Goal: Task Accomplishment & Management: Manage account settings

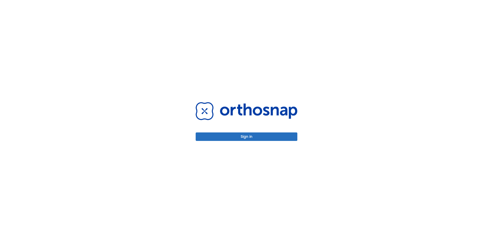
click at [252, 134] on button "Sign in" at bounding box center [247, 136] width 102 height 8
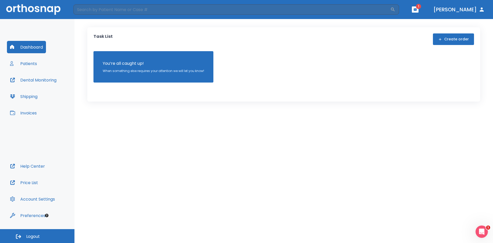
click at [419, 7] on button "button" at bounding box center [415, 9] width 7 height 6
click at [421, 22] on li "[PERSON_NAME] 3" at bounding box center [411, 23] width 55 height 10
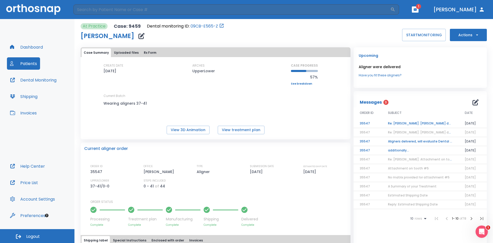
click at [422, 121] on td "Re: [PERSON_NAME]: [PERSON_NAME] delivered, will evaluate Dental Monitoring sca…" at bounding box center [420, 123] width 77 height 9
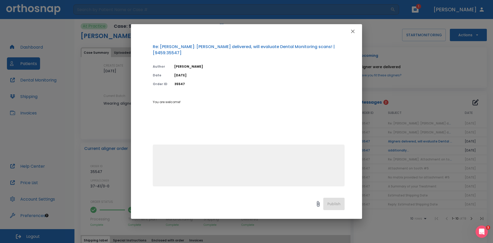
click at [352, 32] on icon "button" at bounding box center [353, 31] width 6 height 6
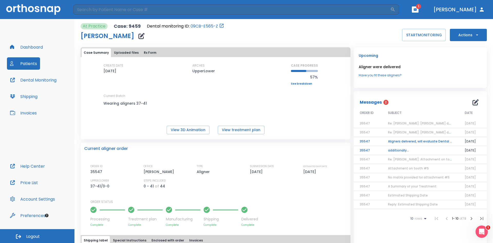
click at [430, 140] on td "Aligners delivered, will evaluate Dental Monitoring scans!" at bounding box center [420, 141] width 77 height 9
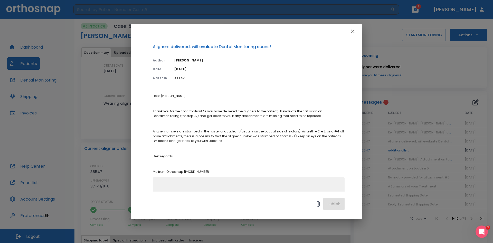
click at [428, 65] on div "Aligners delivered, will evaluate Dental Monitoring scans! Author [PERSON_NAME]…" at bounding box center [246, 121] width 493 height 243
click at [352, 33] on icon "button" at bounding box center [353, 31] width 6 height 6
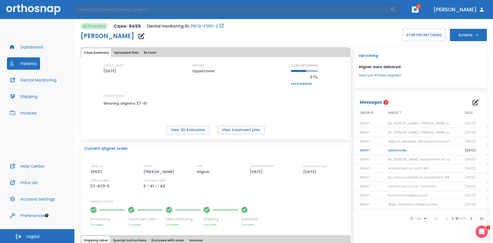
click at [393, 147] on td "additionally..." at bounding box center [420, 150] width 77 height 9
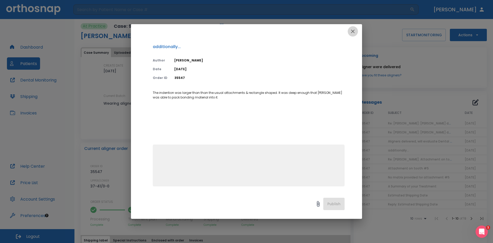
click at [356, 29] on icon "button" at bounding box center [353, 31] width 6 height 6
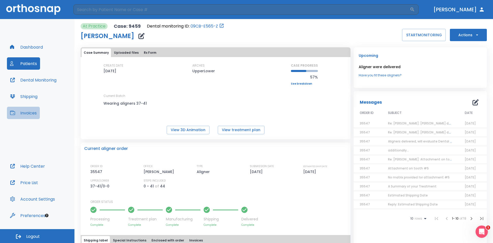
click at [25, 112] on button "Invoices" at bounding box center [23, 113] width 33 height 12
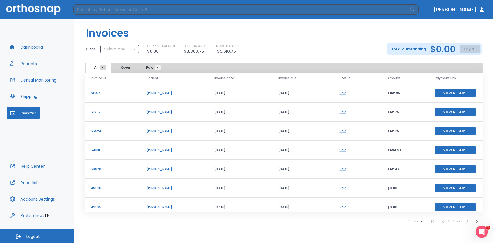
click at [457, 92] on button "View Receipt" at bounding box center [455, 93] width 41 height 8
